Goal: Task Accomplishment & Management: Complete application form

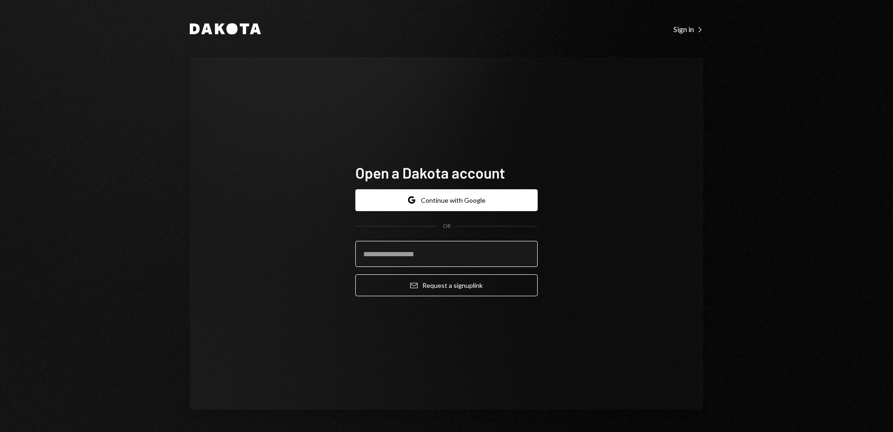
click at [431, 259] on input "email" at bounding box center [446, 254] width 182 height 26
type input "**********"
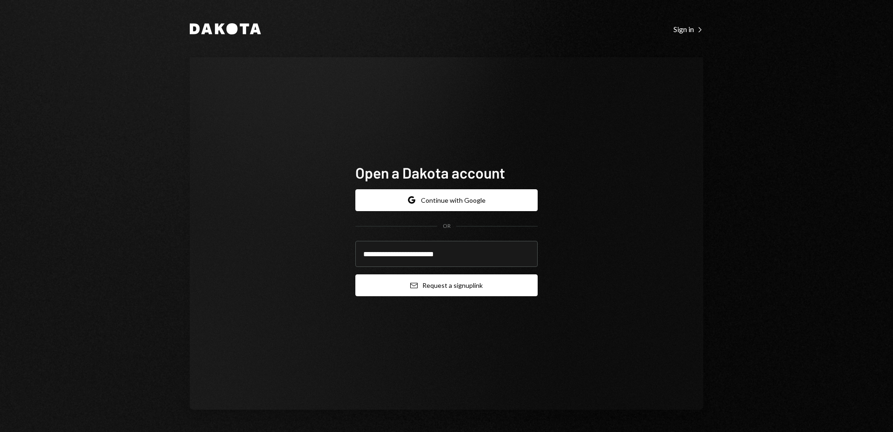
click at [431, 289] on button "Email Request a sign up link" at bounding box center [446, 286] width 182 height 22
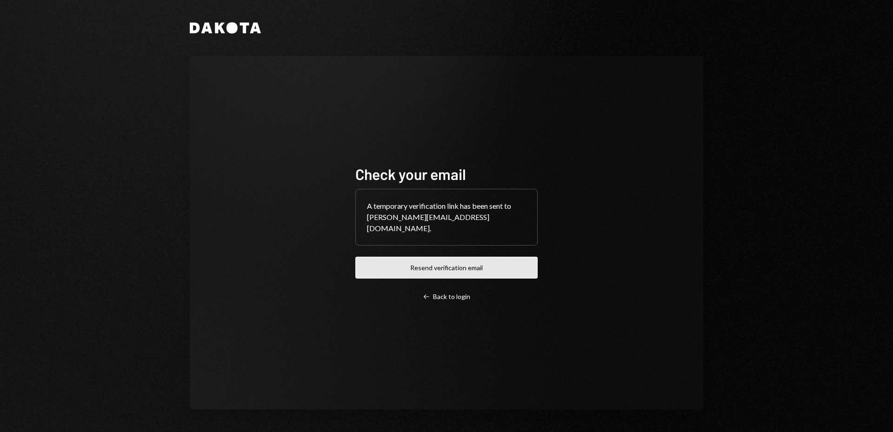
click at [440, 270] on button "Resend verification email" at bounding box center [446, 268] width 182 height 22
click at [463, 293] on div "Left Arrow Back to login" at bounding box center [446, 297] width 47 height 8
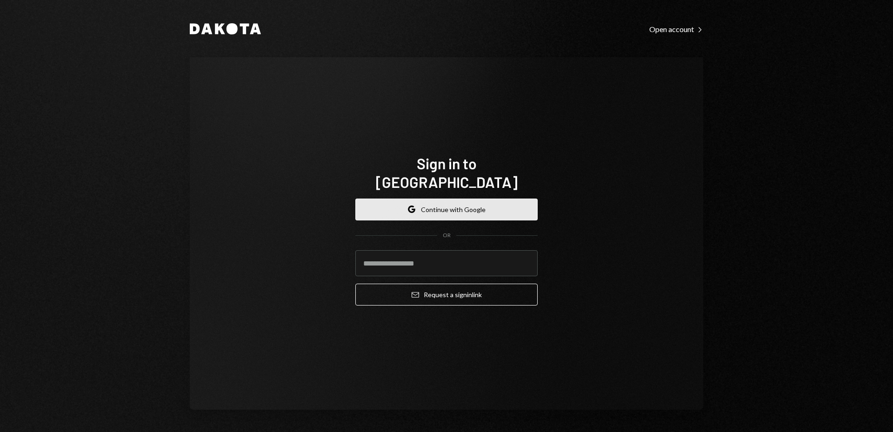
click at [436, 208] on button "Google Continue with Google" at bounding box center [446, 210] width 182 height 22
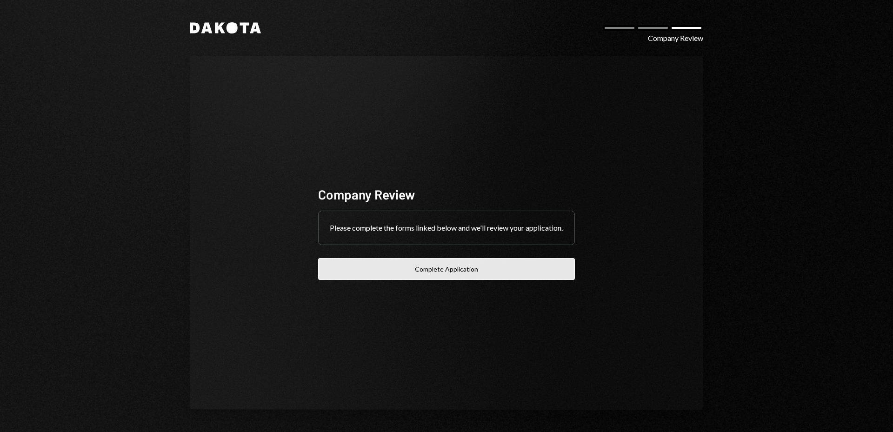
click at [474, 280] on button "Complete Application" at bounding box center [446, 269] width 257 height 22
